Goal: Information Seeking & Learning: Learn about a topic

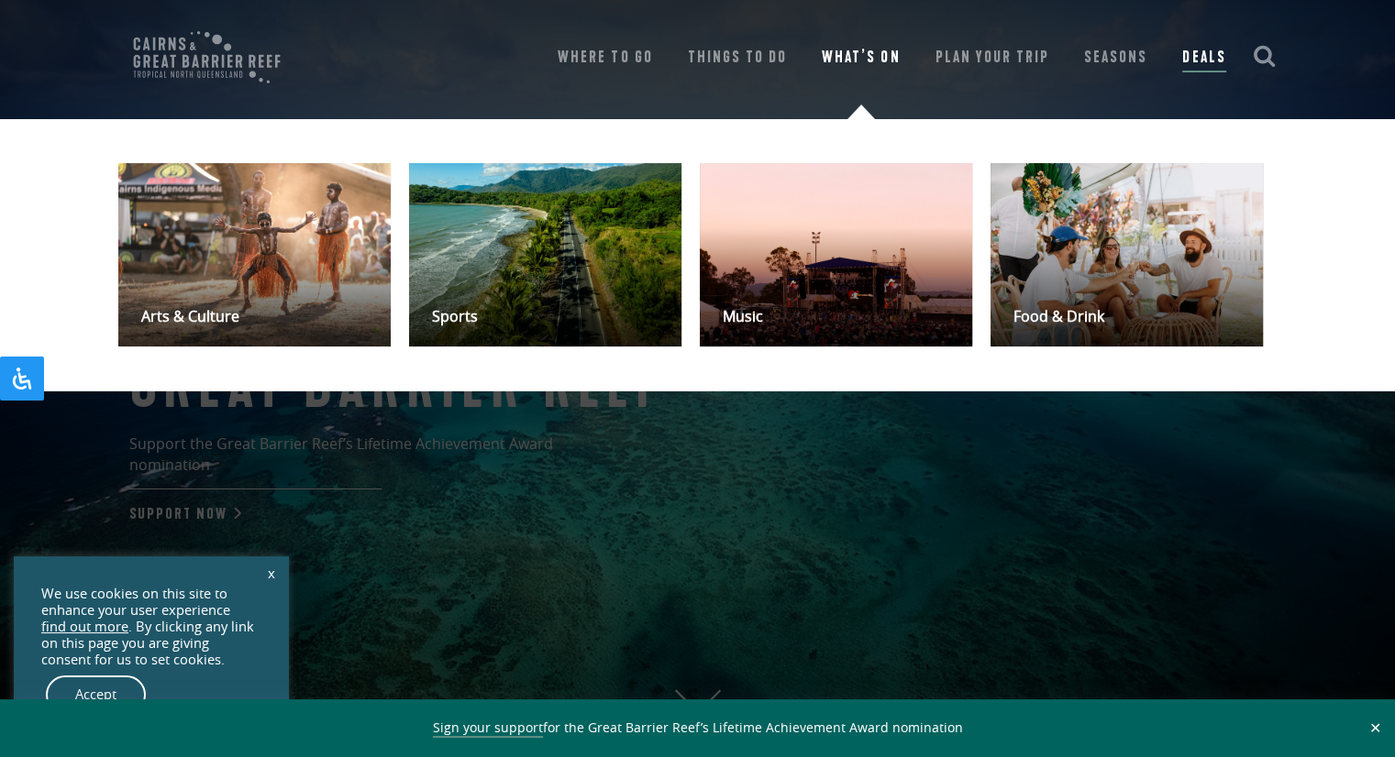
click at [851, 56] on link "What’s On" at bounding box center [861, 58] width 78 height 26
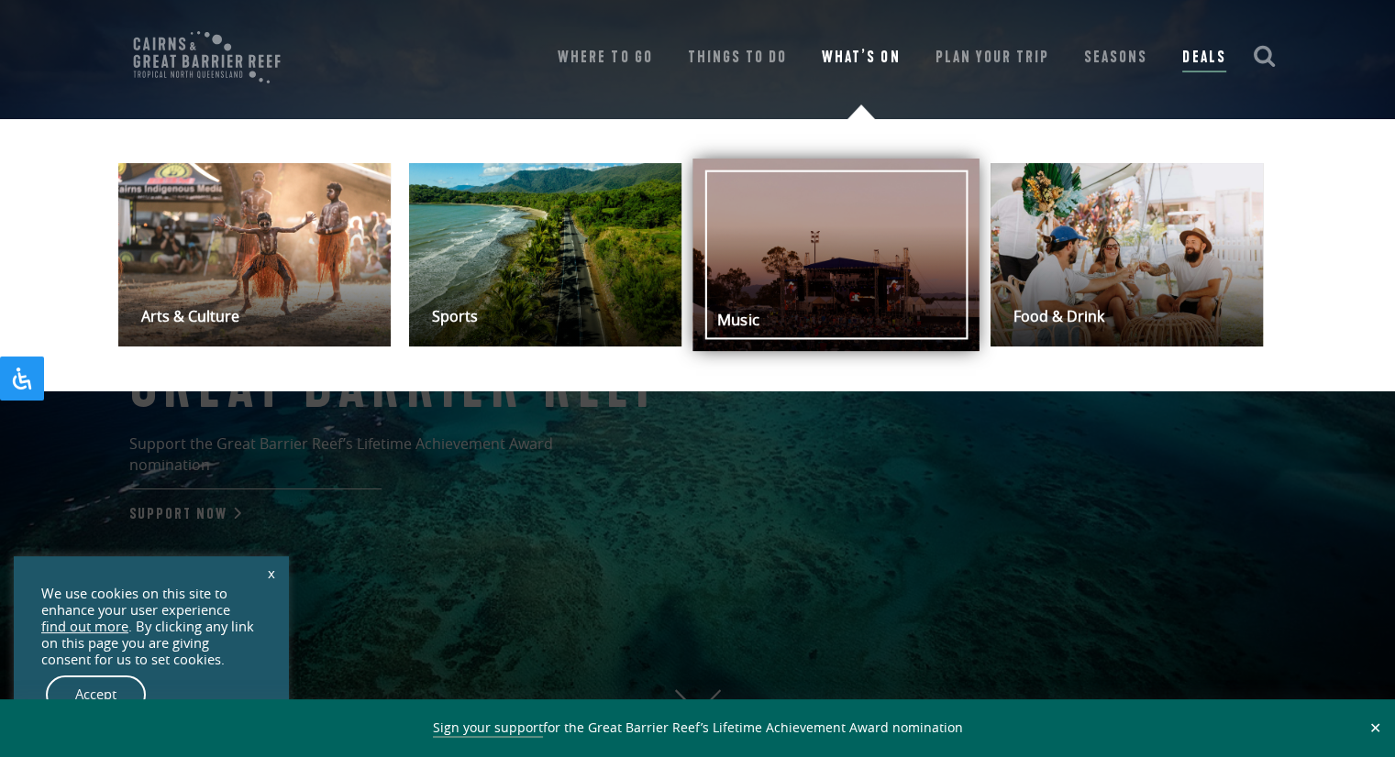
click at [856, 246] on link "Music" at bounding box center [835, 255] width 286 height 193
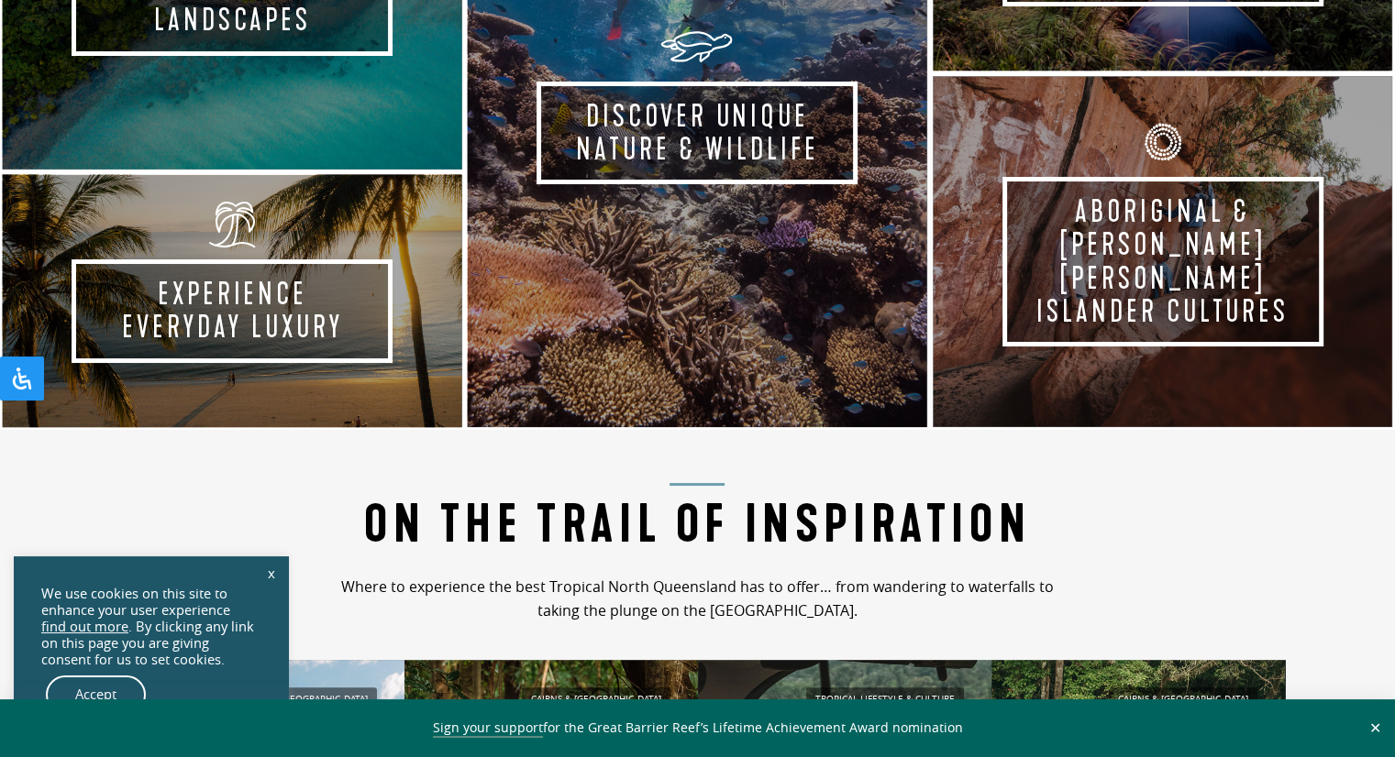
scroll to position [1100, 0]
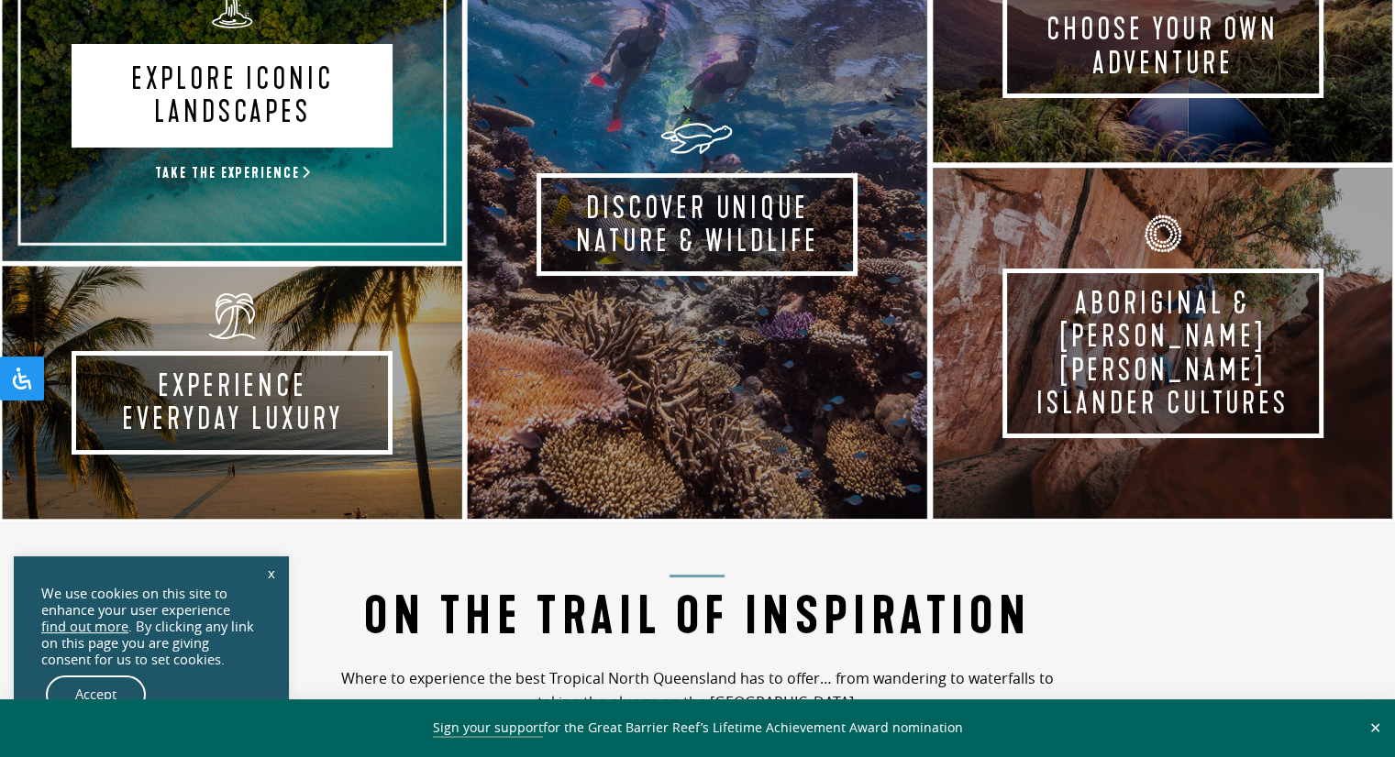
click at [369, 115] on link "Explore Iconic Landscapes Take the experience" at bounding box center [232, 85] width 465 height 357
